Goal: Find specific page/section: Find specific page/section

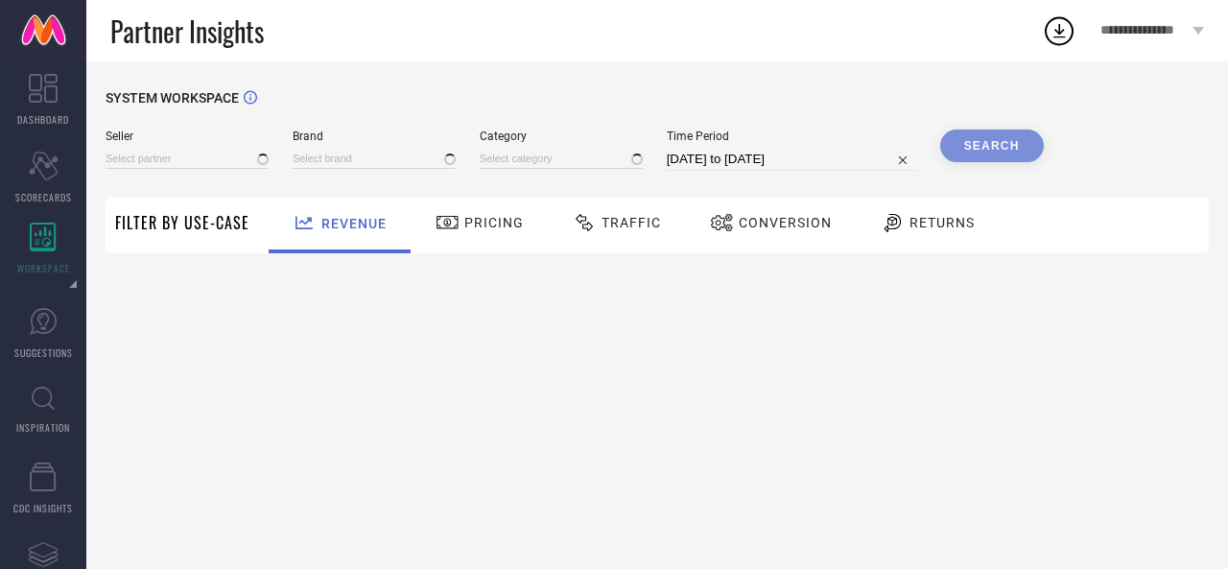
type input "All"
type input "1 STOP FASHION"
type input "All"
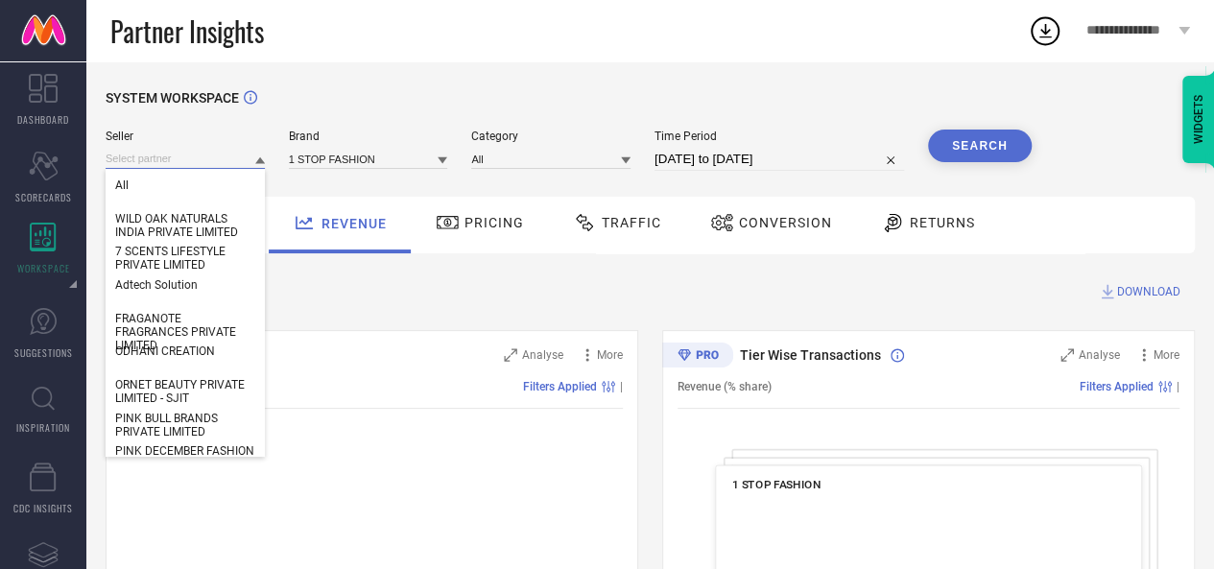
click at [162, 152] on input at bounding box center [185, 159] width 159 height 20
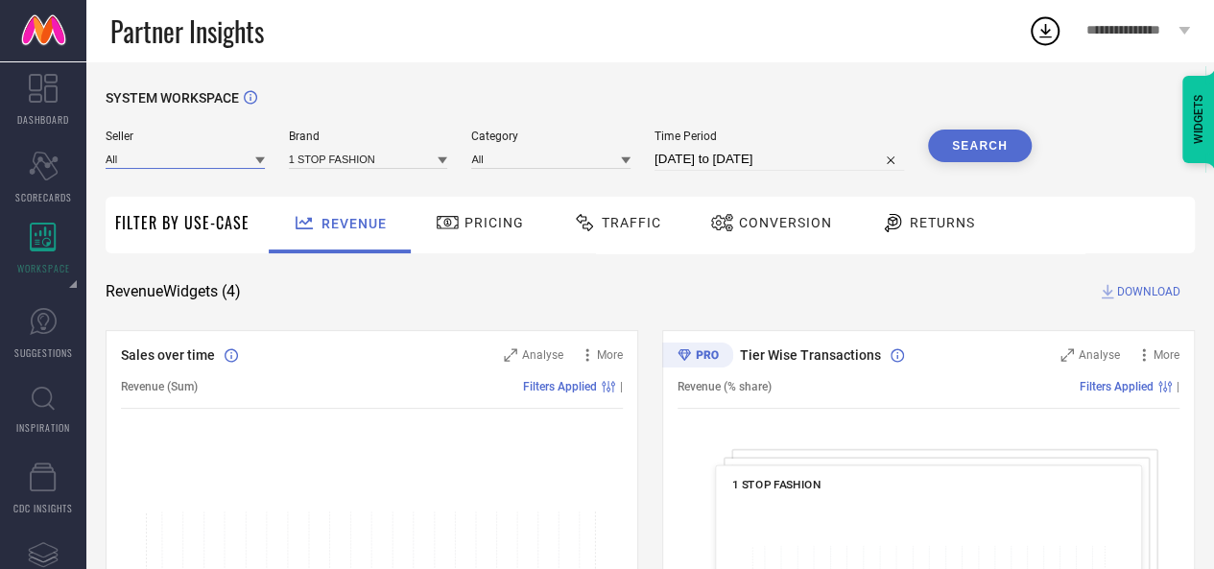
paste input "SALASARBALAJI CREATIONS PRIVATE LIMITED-[GEOGRAPHIC_DATA]"
type input "SALASARBALAJI CREATIONS PRIVATE LIMITED"
click at [194, 144] on div "Seller SALASARBALAJI CREATIONS PRIVATE LIMITED" at bounding box center [185, 150] width 159 height 41
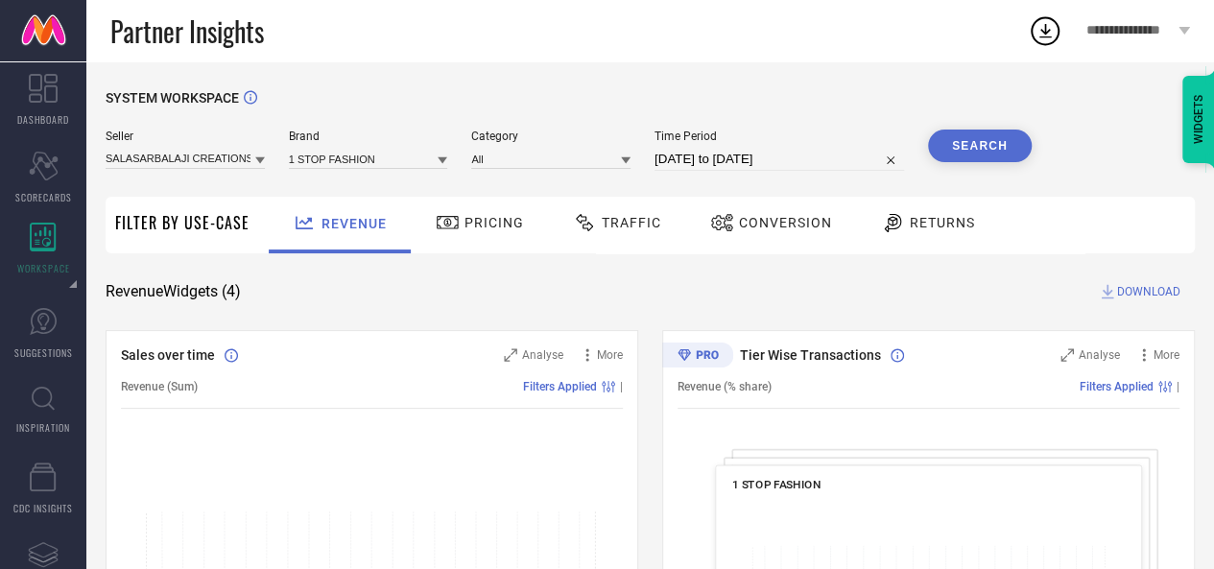
click at [194, 144] on div "Seller SALASARBALAJI CREATIONS PRIVATE LIMITED" at bounding box center [185, 150] width 159 height 41
click at [194, 156] on input at bounding box center [185, 159] width 159 height 20
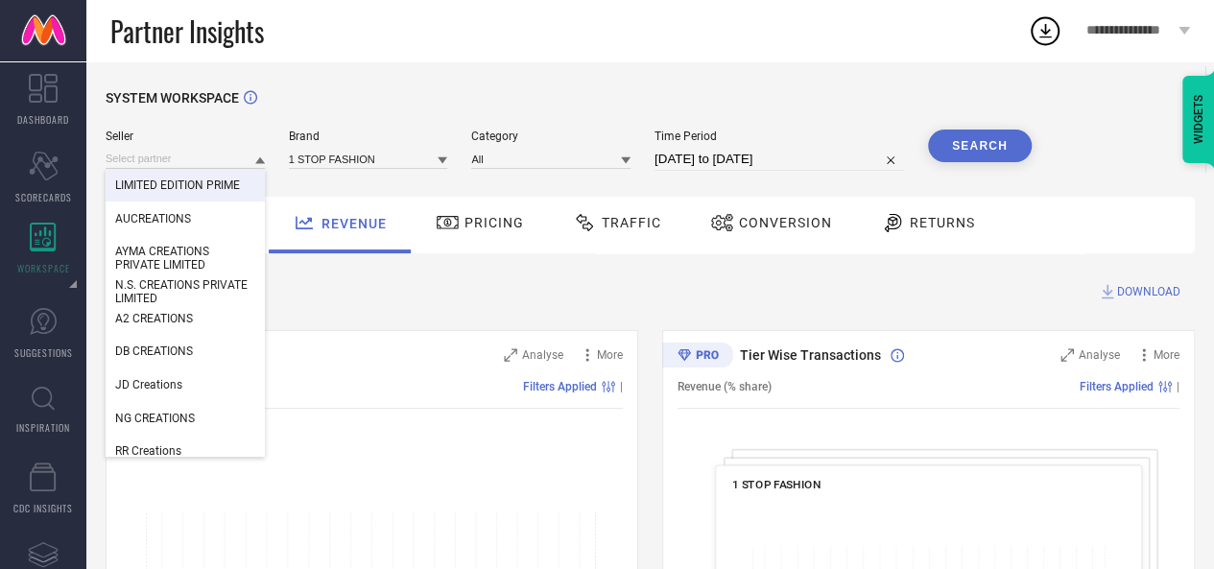
click at [194, 192] on span "LIMITED EDITION PRIME" at bounding box center [177, 184] width 125 height 13
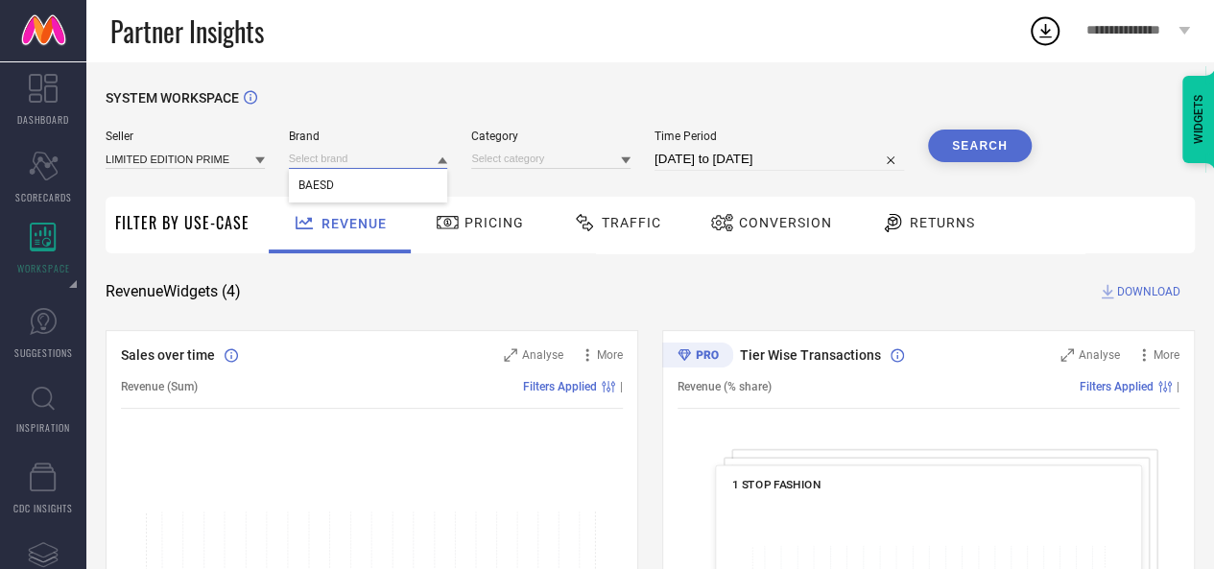
click at [336, 154] on input at bounding box center [368, 159] width 159 height 20
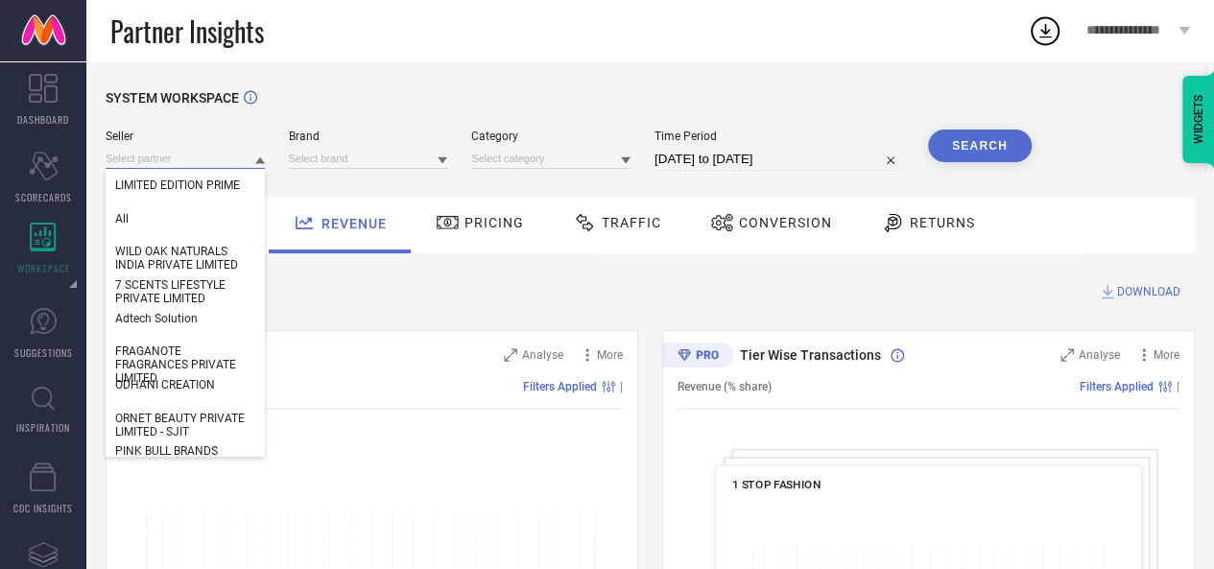
click at [211, 156] on input at bounding box center [185, 159] width 159 height 20
paste input "SALASARBALAJI CREATIONS PRIVATE LIMITED-[GEOGRAPHIC_DATA]"
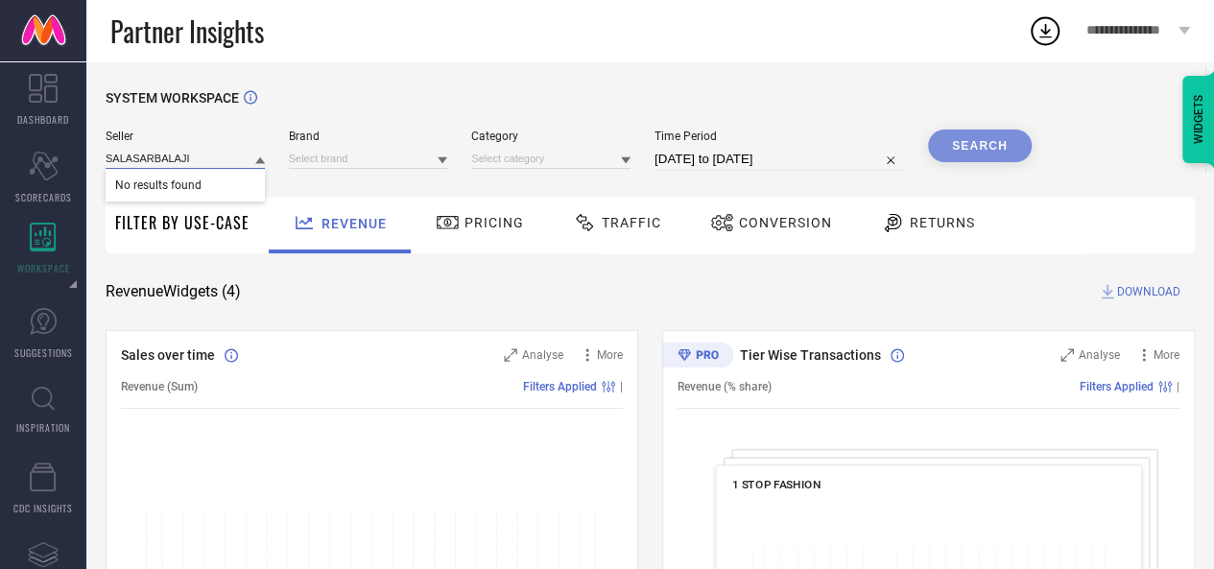
type input "SALASARBALAJI"
